Goal: Information Seeking & Learning: Learn about a topic

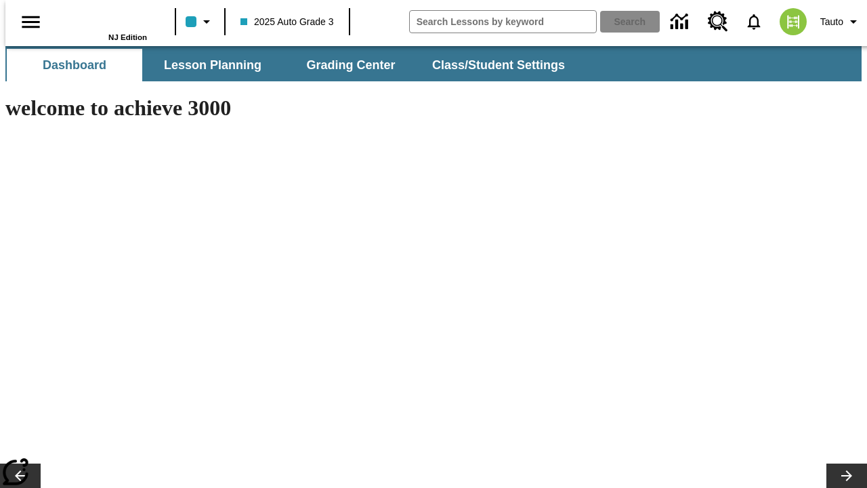
type input "-1"
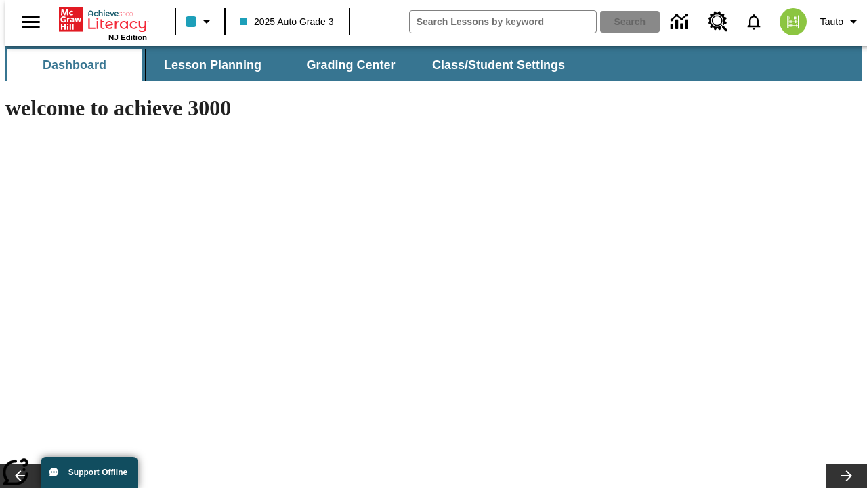
click at [207, 65] on span "Lesson Planning" at bounding box center [213, 66] width 98 height 16
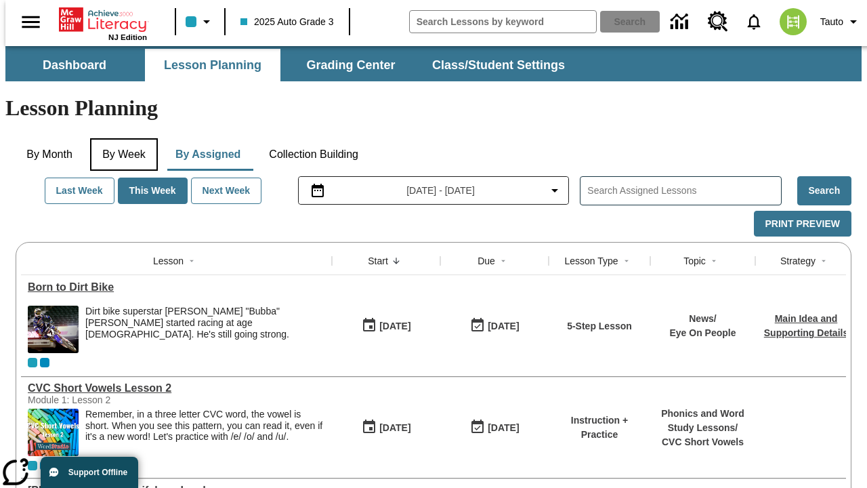
click at [121, 138] on button "By Week" at bounding box center [124, 154] width 68 height 33
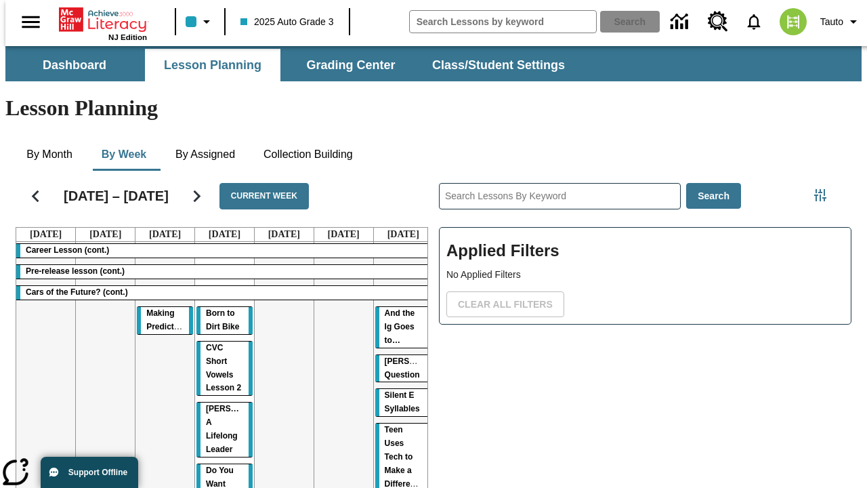
scroll to position [0, 1]
drag, startPoint x: 154, startPoint y: 262, endPoint x: 398, endPoint y: 339, distance: 255.2
click at [398, 339] on tr "Career Lesson (cont.) Pre-release lesson (cont.) Cars of the Future? (cont.) Ma…" at bounding box center [224, 431] width 417 height 378
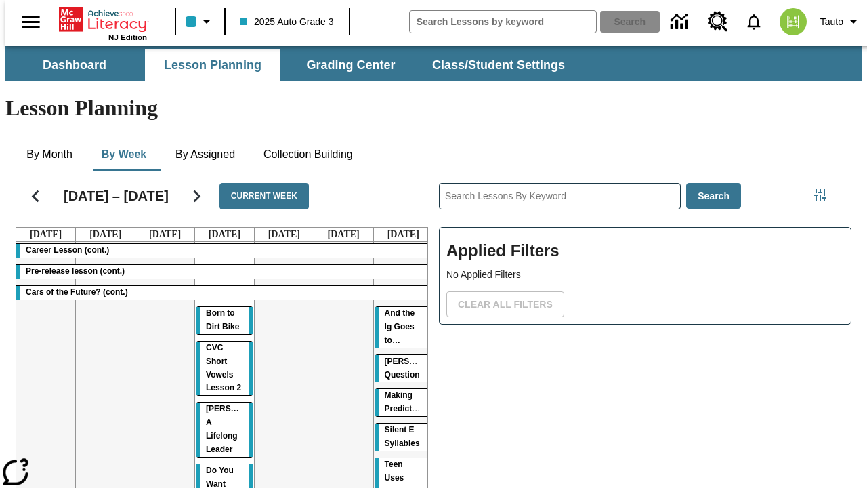
click at [393, 390] on span "Making Predictions" at bounding box center [407, 401] width 44 height 23
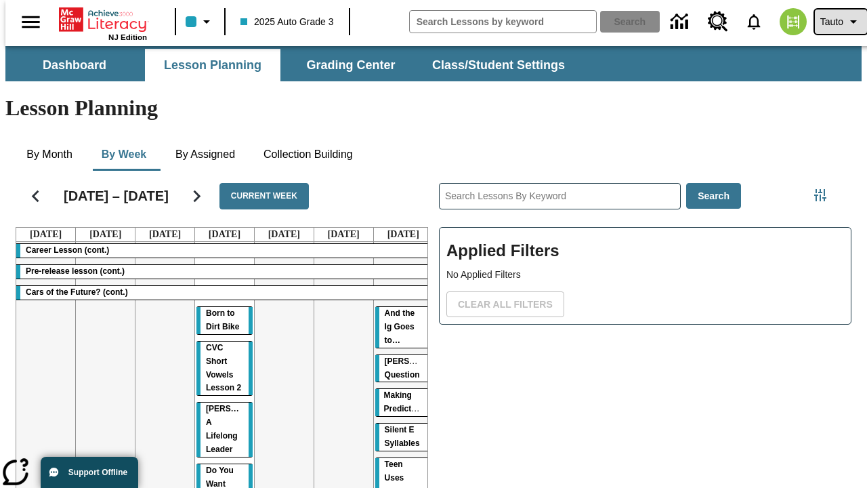
click at [834, 22] on span "Tauto" at bounding box center [831, 22] width 23 height 14
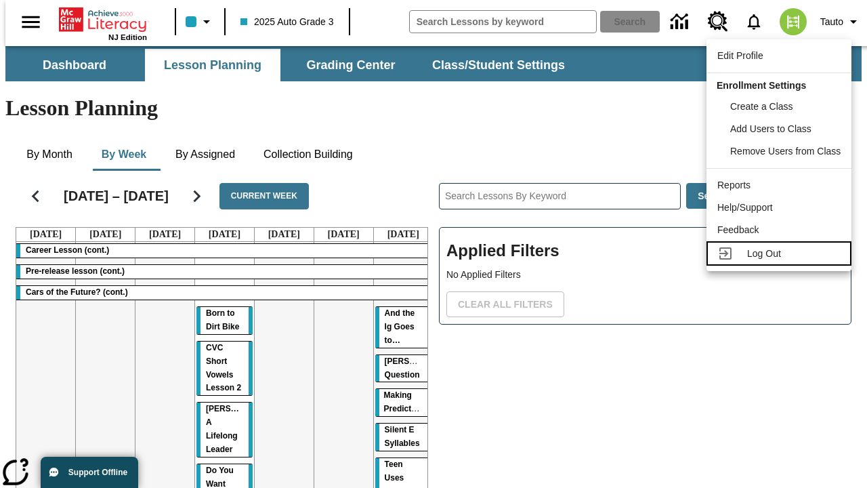
click at [781, 253] on span "Log Out" at bounding box center [764, 253] width 34 height 11
